Goal: Navigation & Orientation: Understand site structure

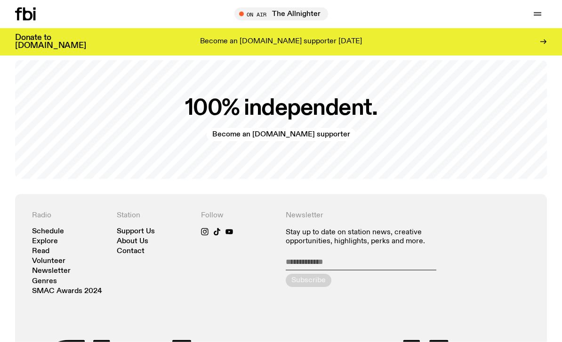
scroll to position [1726, 0]
click at [49, 231] on link "Schedule" at bounding box center [48, 231] width 32 height 7
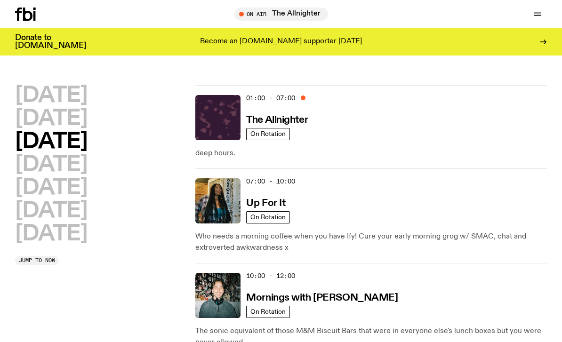
scroll to position [30, 0]
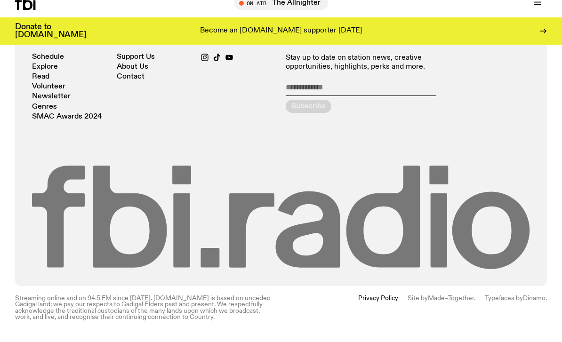
scroll to position [1894, 0]
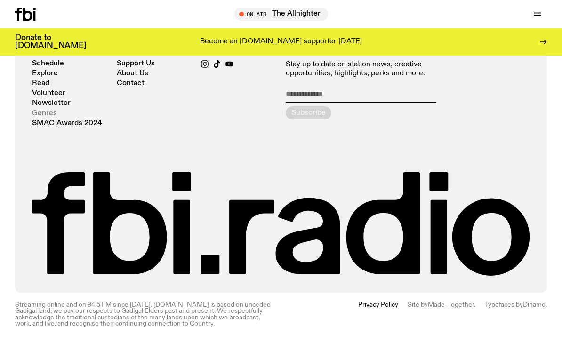
click at [48, 116] on link "Genres" at bounding box center [44, 113] width 25 height 7
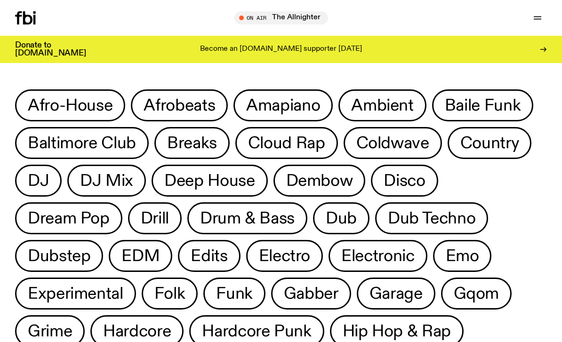
click at [35, 19] on icon at bounding box center [34, 19] width 2 height 9
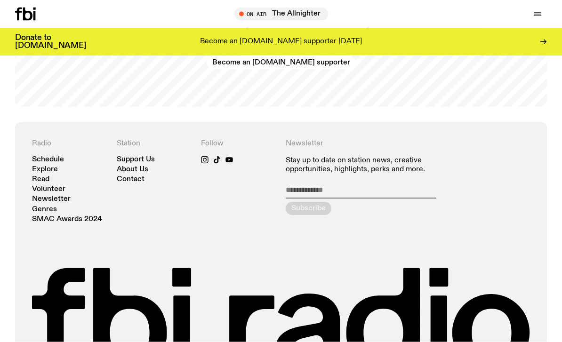
scroll to position [1832, 0]
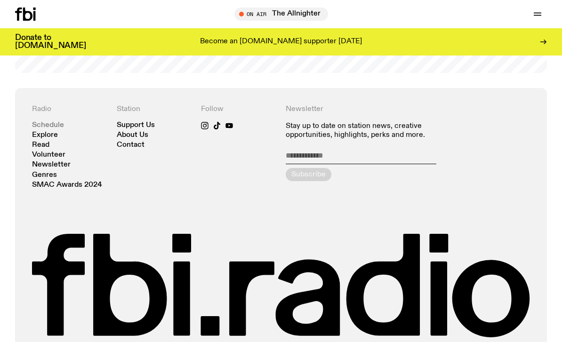
click at [63, 125] on link "Schedule" at bounding box center [48, 125] width 32 height 7
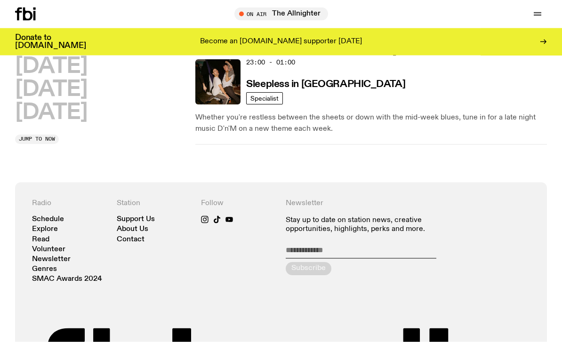
scroll to position [816, 0]
click at [135, 225] on link "About Us" at bounding box center [133, 228] width 32 height 7
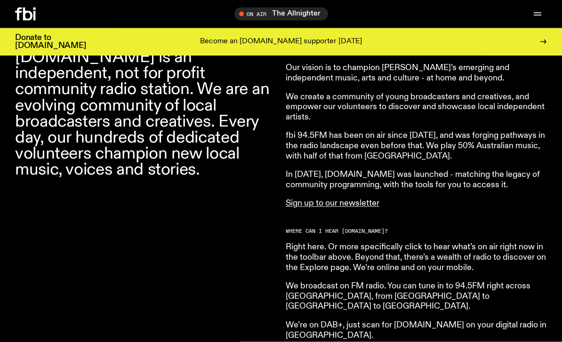
scroll to position [338, 0]
